Goal: Information Seeking & Learning: Learn about a topic

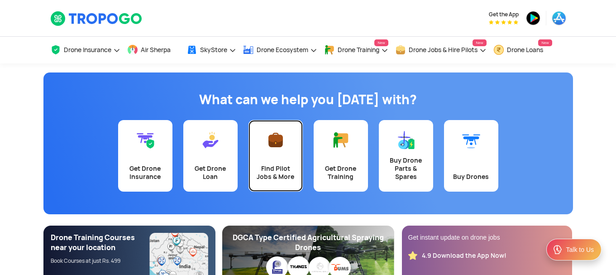
click at [280, 157] on link "Find Pilot Jobs & More" at bounding box center [276, 156] width 54 height 72
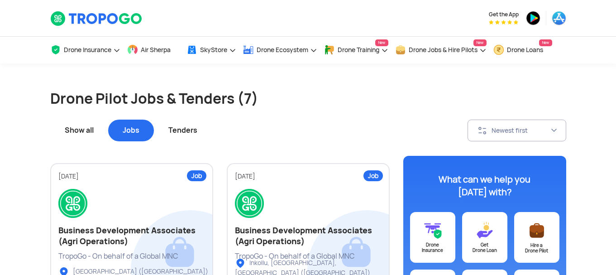
click at [90, 125] on div "Show all" at bounding box center [79, 131] width 58 height 22
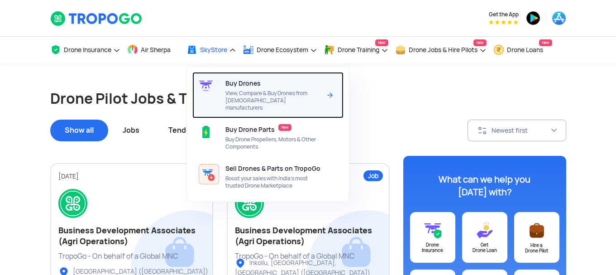
click at [251, 95] on span "View, Compare & Buy Drones from [DEMOGRAPHIC_DATA] manufacturers" at bounding box center [273, 101] width 96 height 22
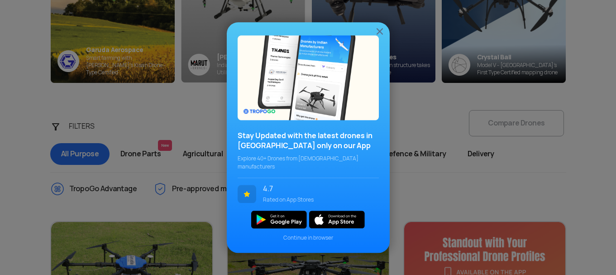
scroll to position [272, 0]
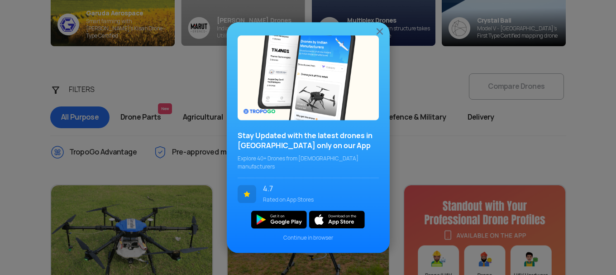
click at [378, 34] on img at bounding box center [379, 31] width 11 height 11
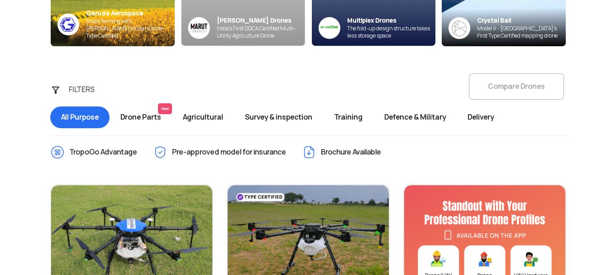
click at [297, 114] on span "Survey & inspection" at bounding box center [278, 117] width 89 height 22
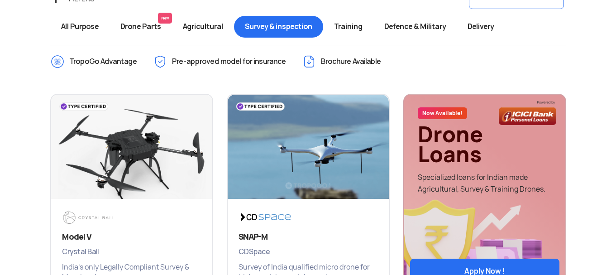
scroll to position [272, 0]
